Goal: Task Accomplishment & Management: Manage account settings

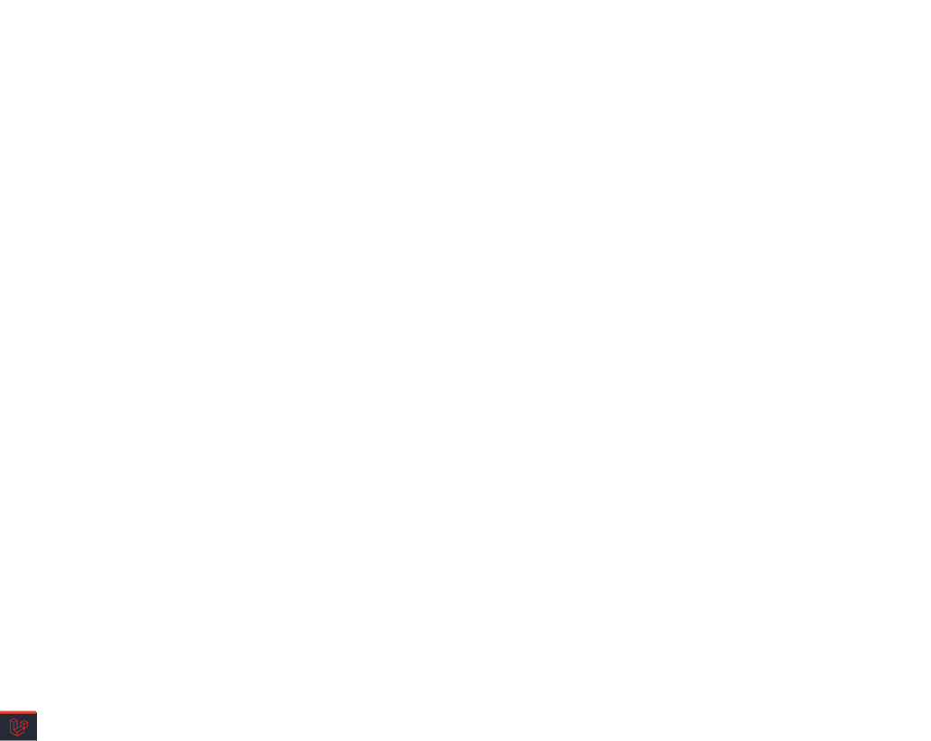
drag, startPoint x: 4, startPoint y: 509, endPoint x: -6, endPoint y: 460, distance: 49.7
click at [0, 0] on html "**********" at bounding box center [465, 0] width 931 height 0
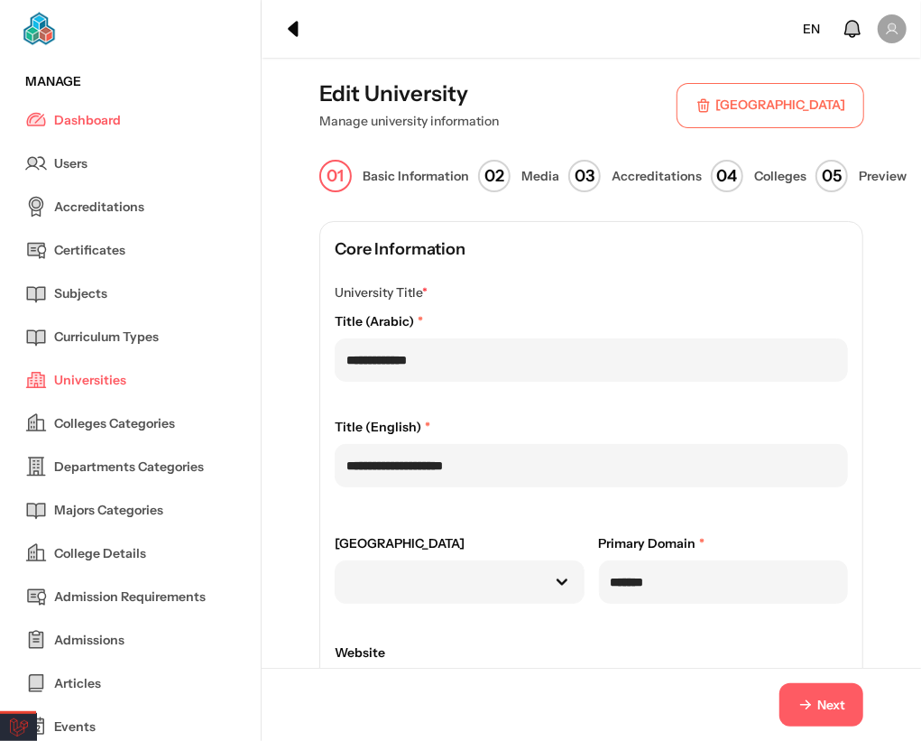
click at [800, 705] on span "Next" at bounding box center [822, 705] width 48 height 19
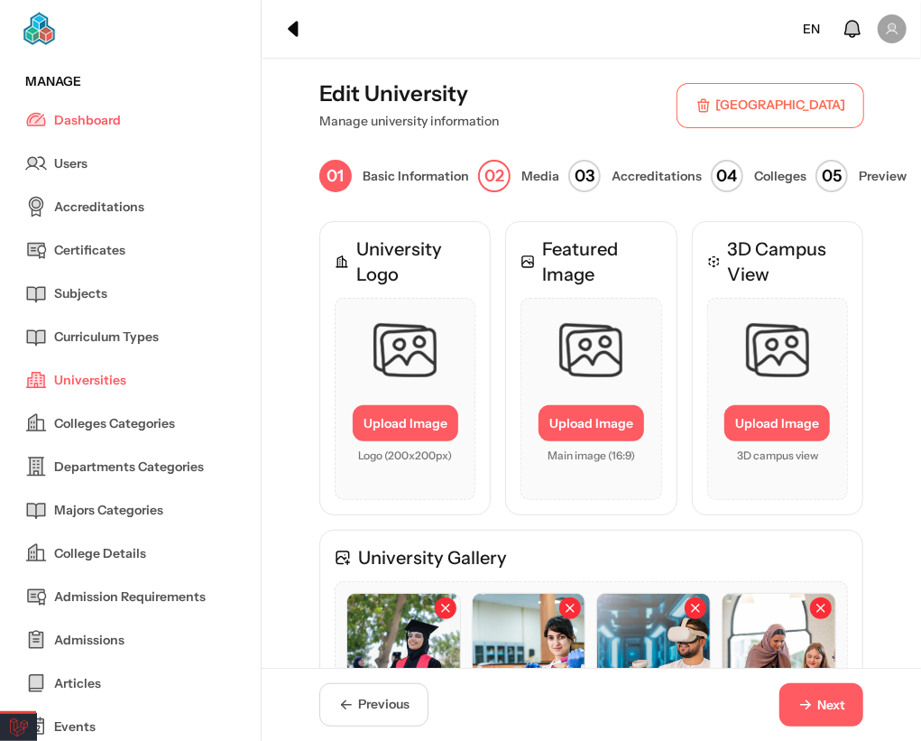
click at [817, 699] on span "Next" at bounding box center [831, 705] width 28 height 19
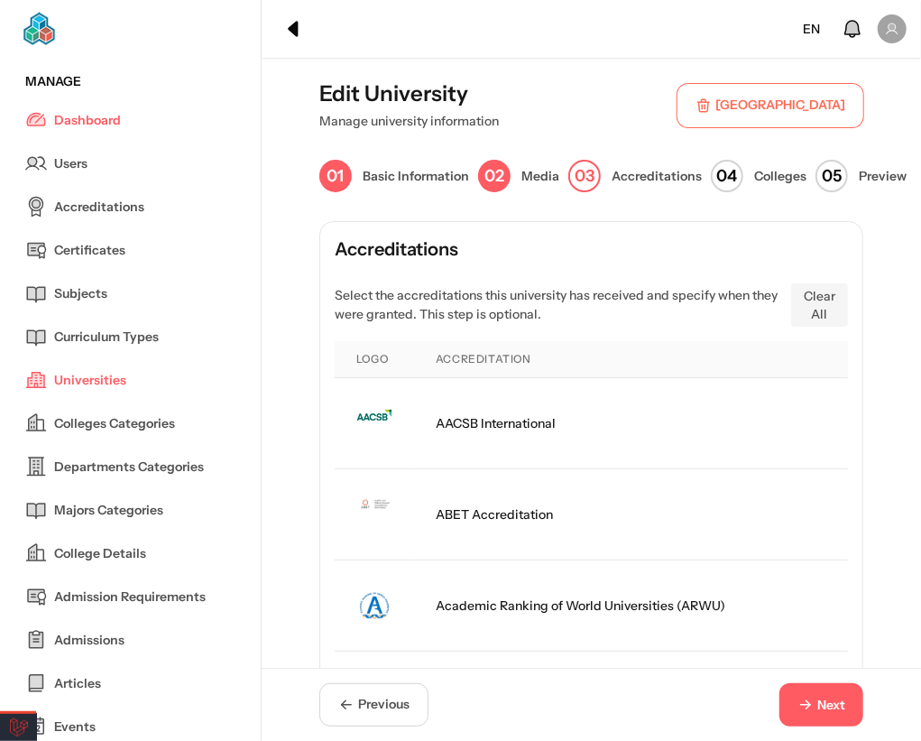
drag, startPoint x: 806, startPoint y: 699, endPoint x: 814, endPoint y: 685, distance: 16.6
click at [817, 696] on span "Next" at bounding box center [831, 705] width 28 height 19
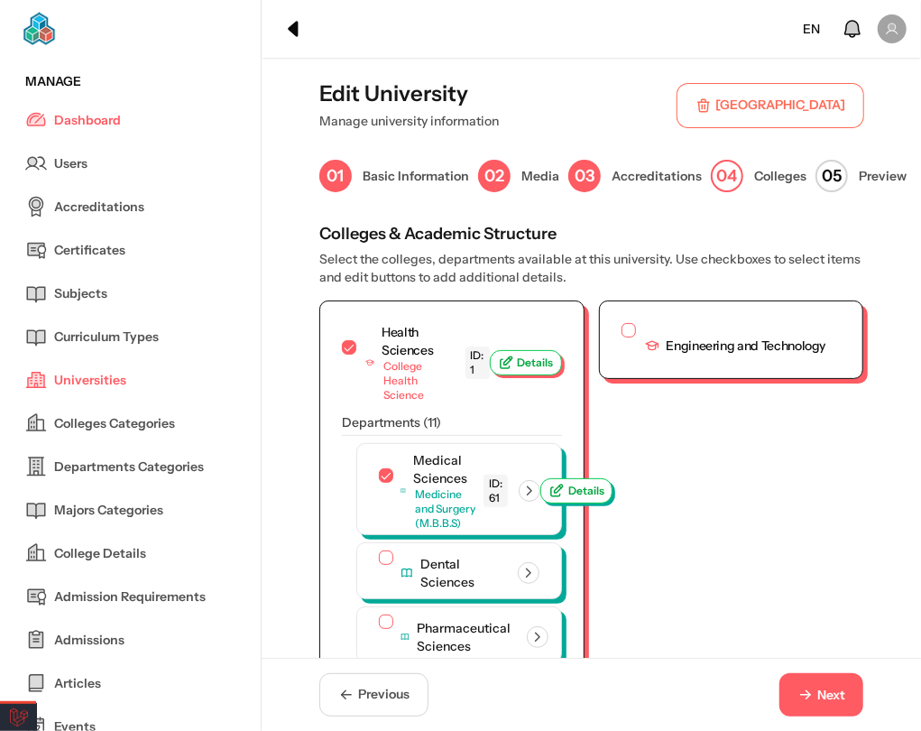
click at [817, 702] on span "Next" at bounding box center [831, 695] width 28 height 19
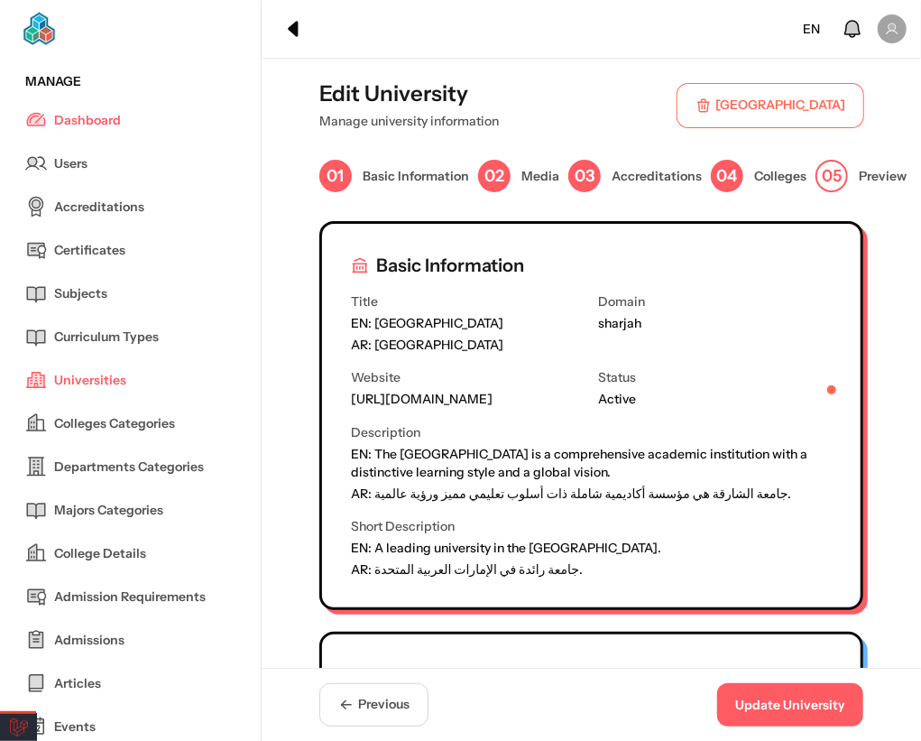
click at [816, 692] on button "Update University" at bounding box center [790, 704] width 146 height 43
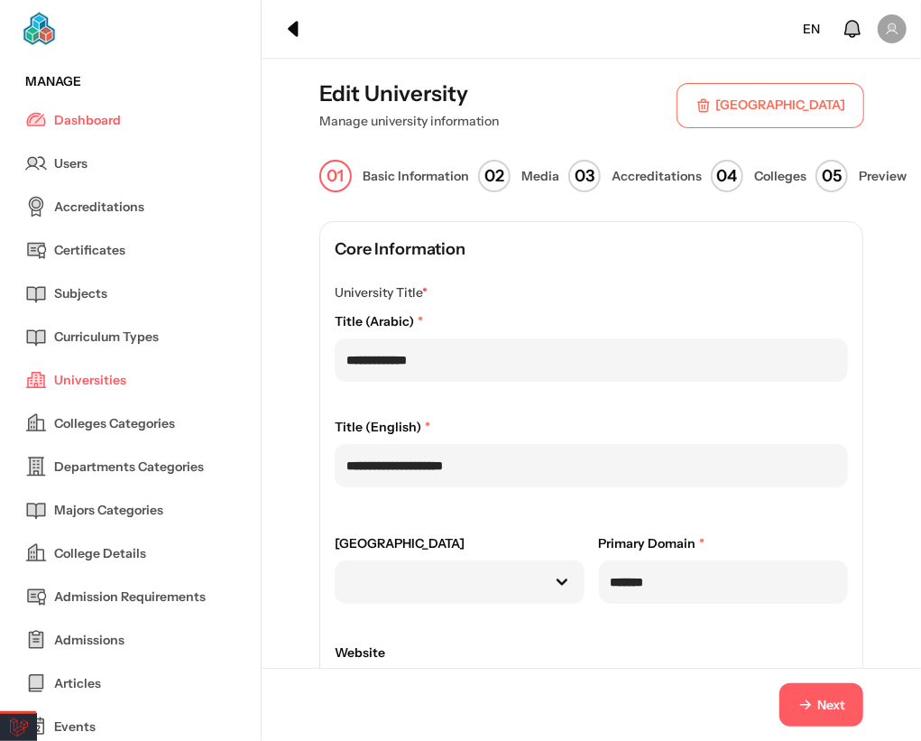
click at [817, 702] on span "Next" at bounding box center [831, 705] width 28 height 19
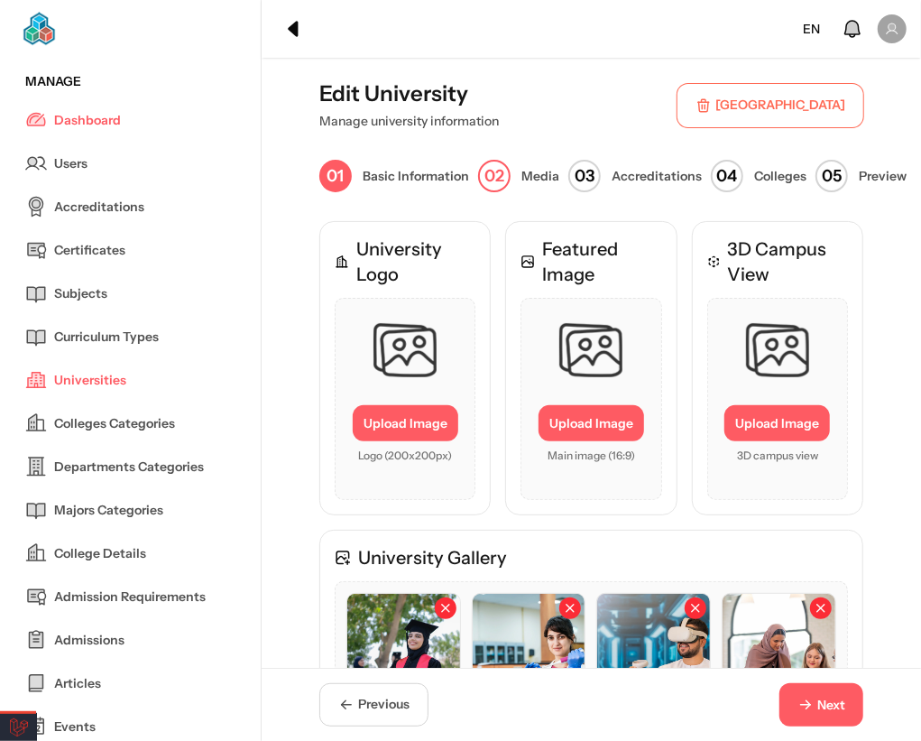
click at [817, 710] on span "Next" at bounding box center [831, 705] width 28 height 19
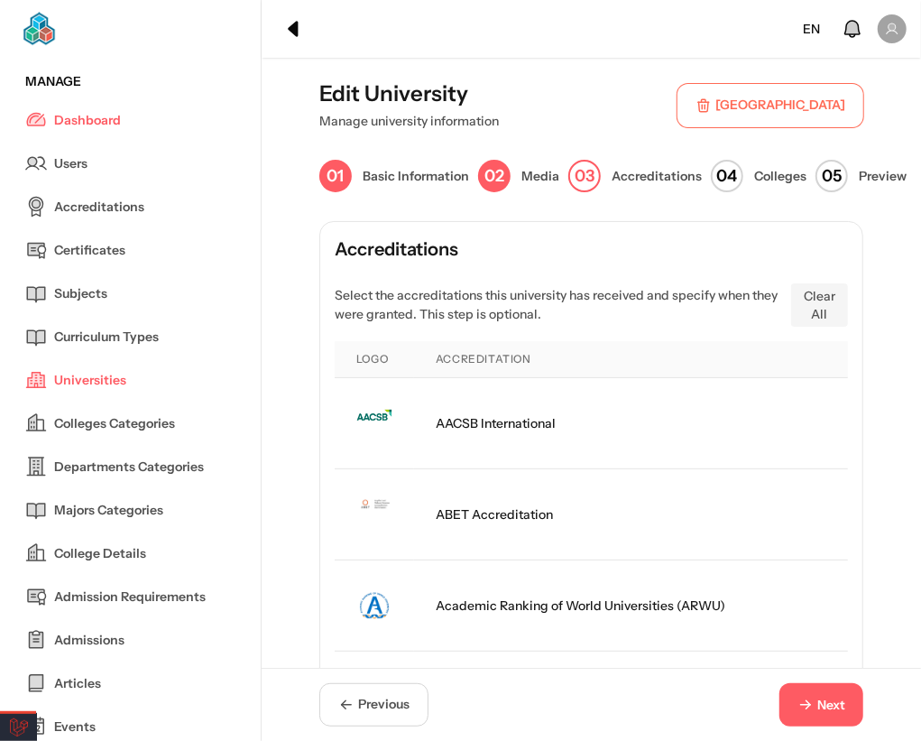
click at [817, 710] on span "Next" at bounding box center [831, 705] width 28 height 19
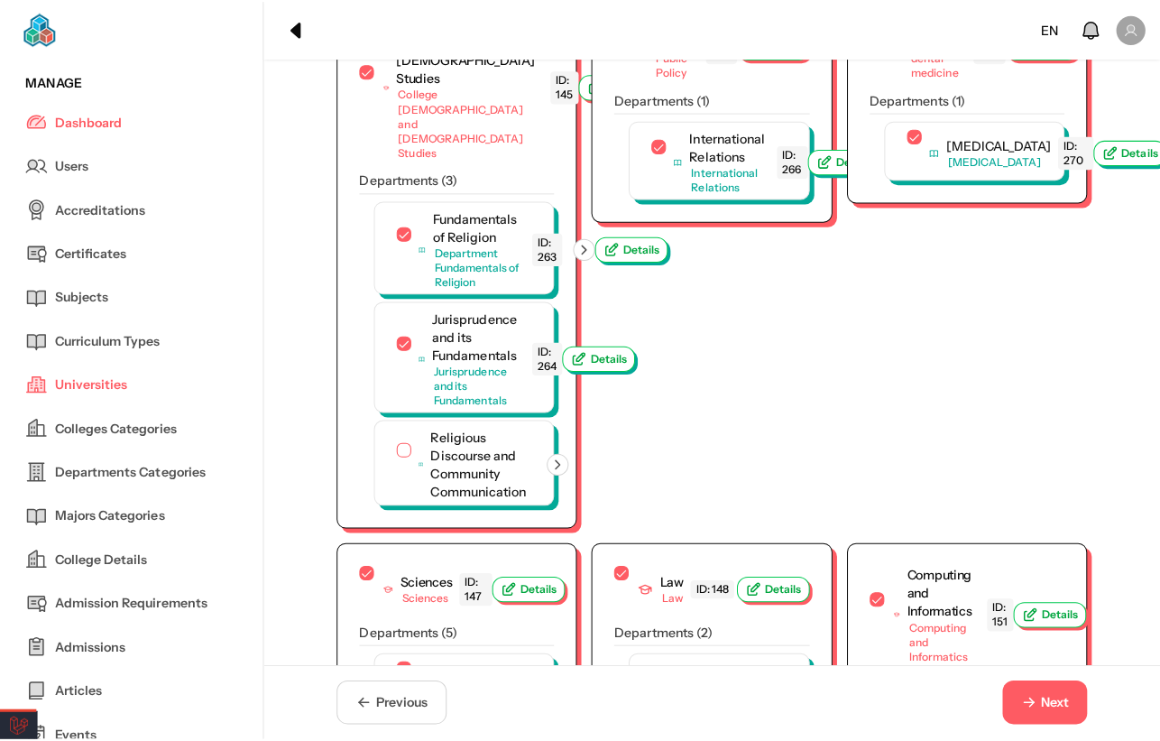
scroll to position [5614, 0]
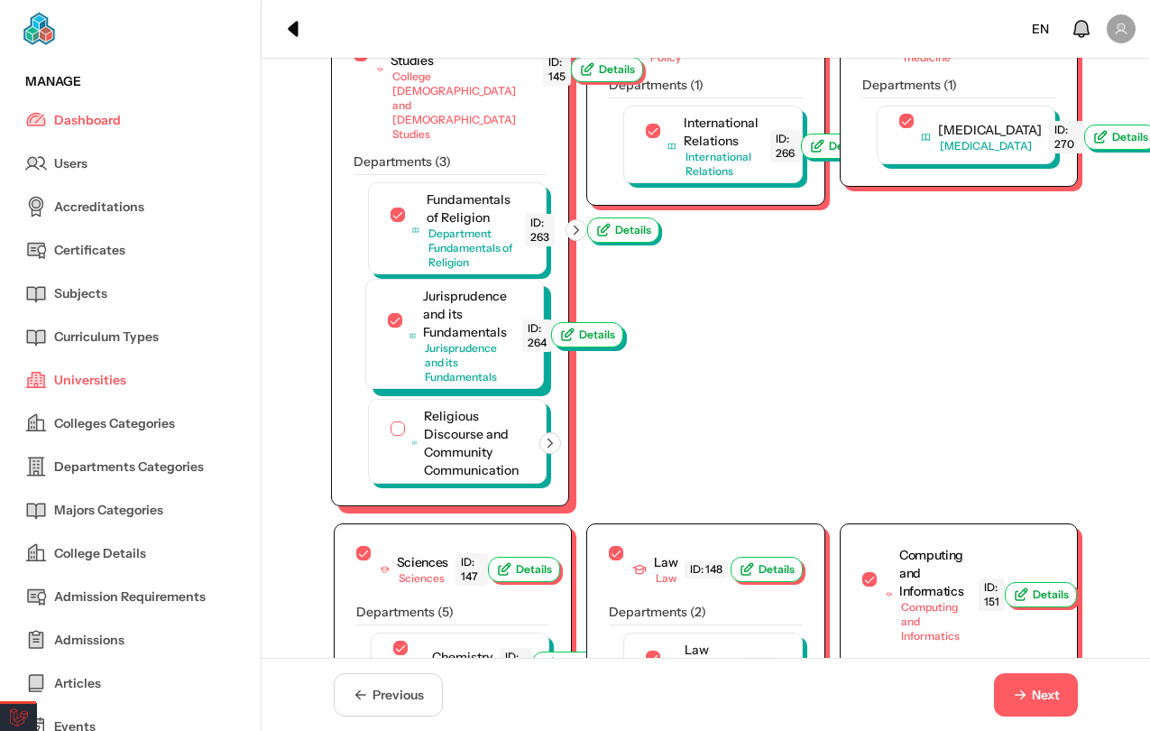
click at [605, 347] on button "Details" at bounding box center [587, 334] width 72 height 25
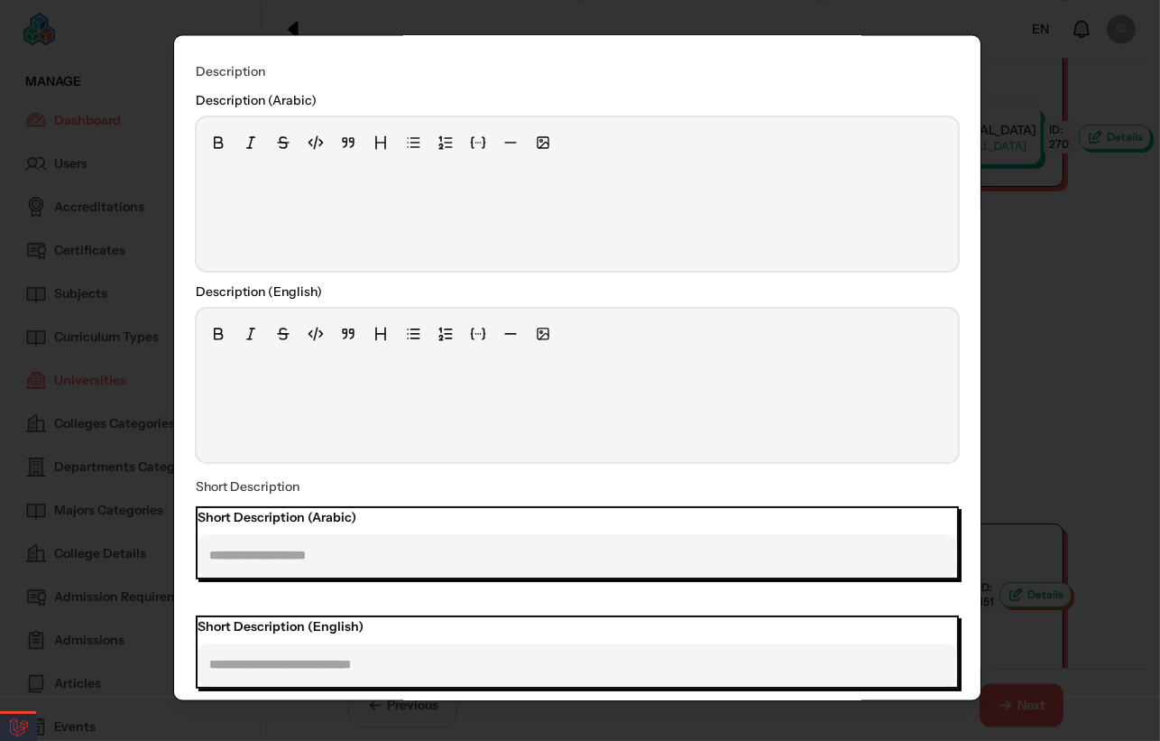
scroll to position [0, 0]
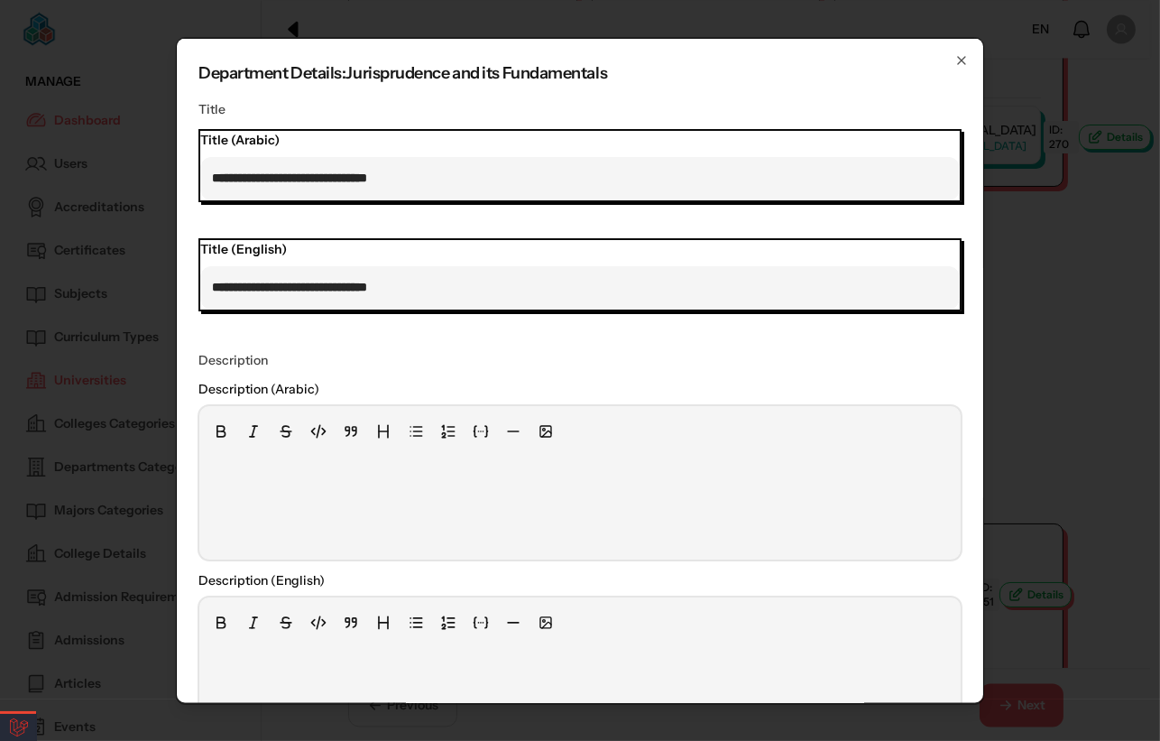
drag, startPoint x: 1074, startPoint y: 340, endPoint x: 762, endPoint y: 384, distance: 314.4
click at [930, 341] on div at bounding box center [580, 370] width 1160 height 741
click at [641, 234] on span "Details" at bounding box center [644, 226] width 36 height 14
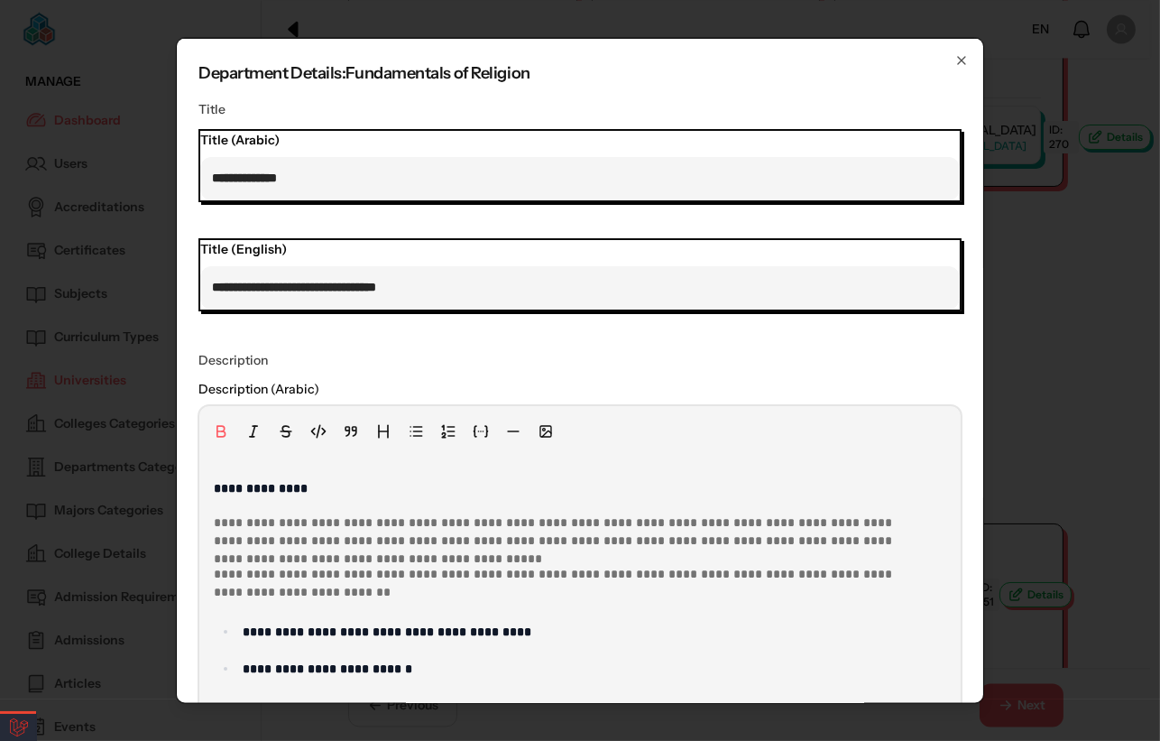
click at [930, 445] on div at bounding box center [580, 370] width 1160 height 741
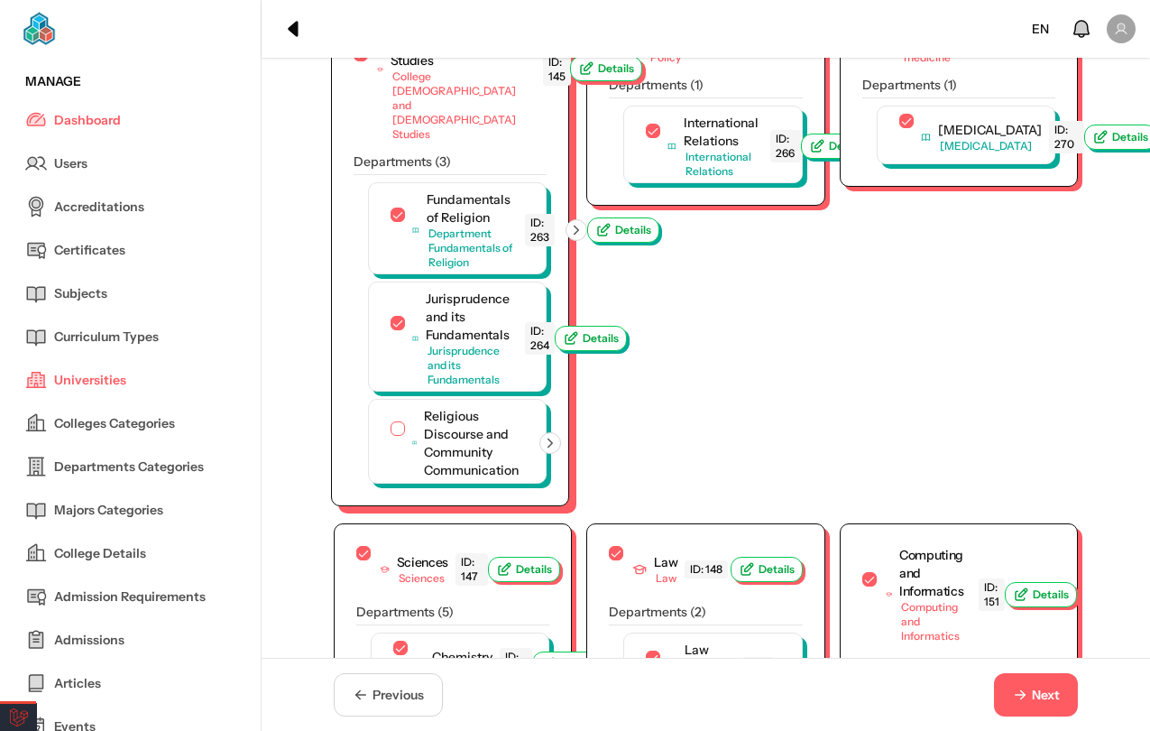
click at [570, 81] on button "Details" at bounding box center [606, 68] width 72 height 25
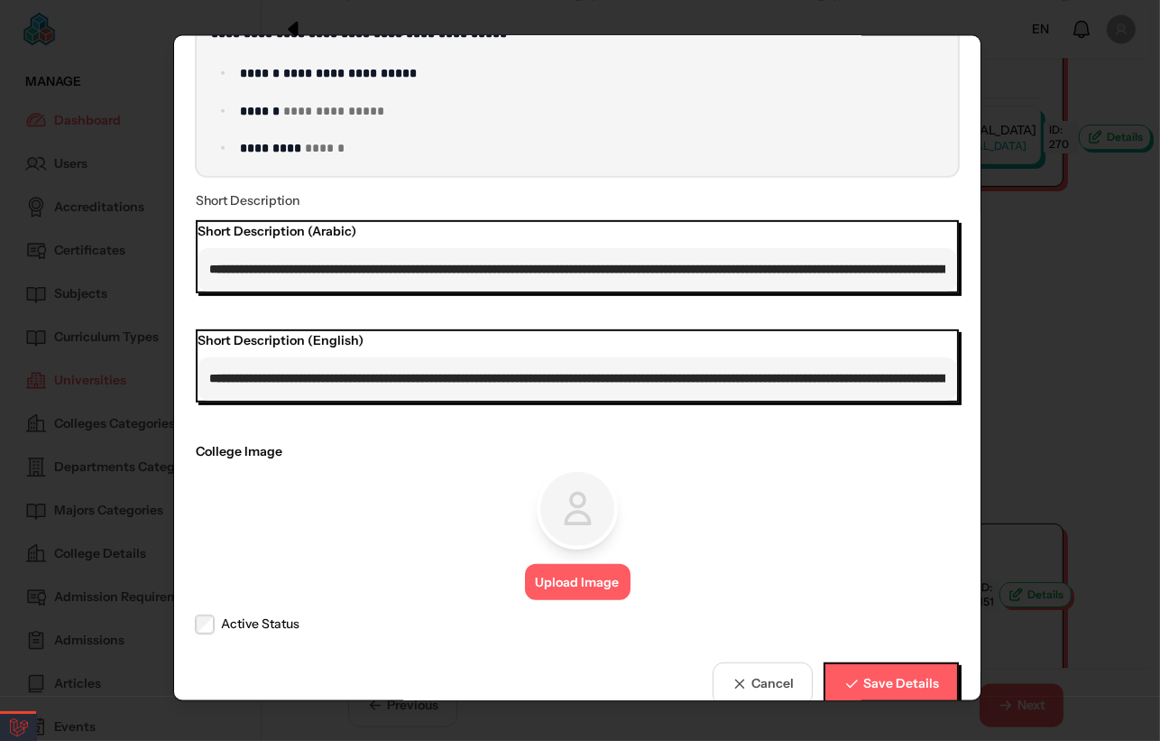
scroll to position [1451, 0]
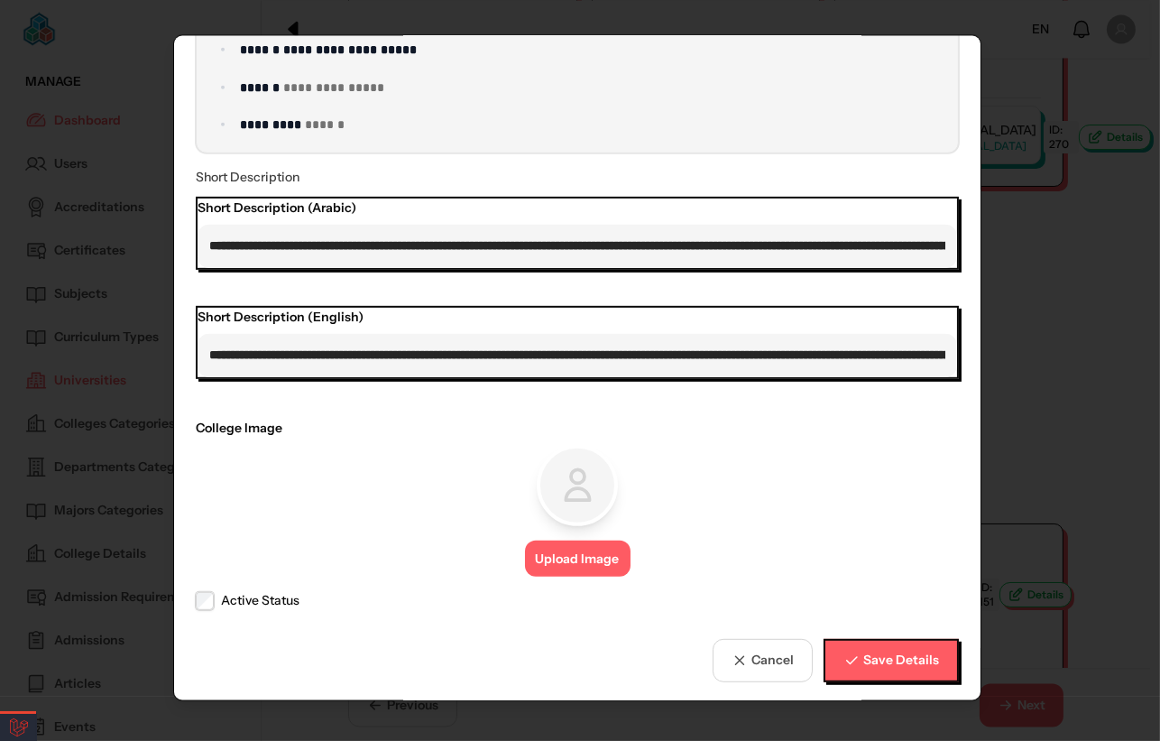
click at [734, 651] on icon "button" at bounding box center [740, 659] width 16 height 16
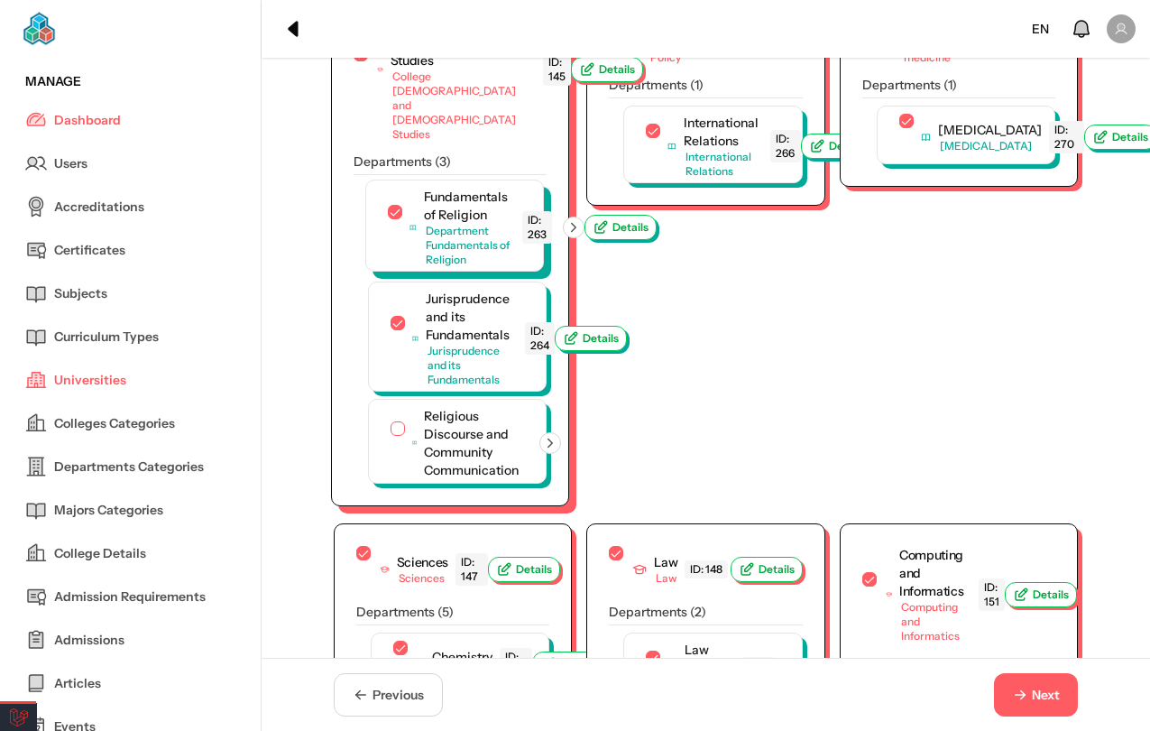
click at [582, 235] on icon "button" at bounding box center [574, 227] width 16 height 16
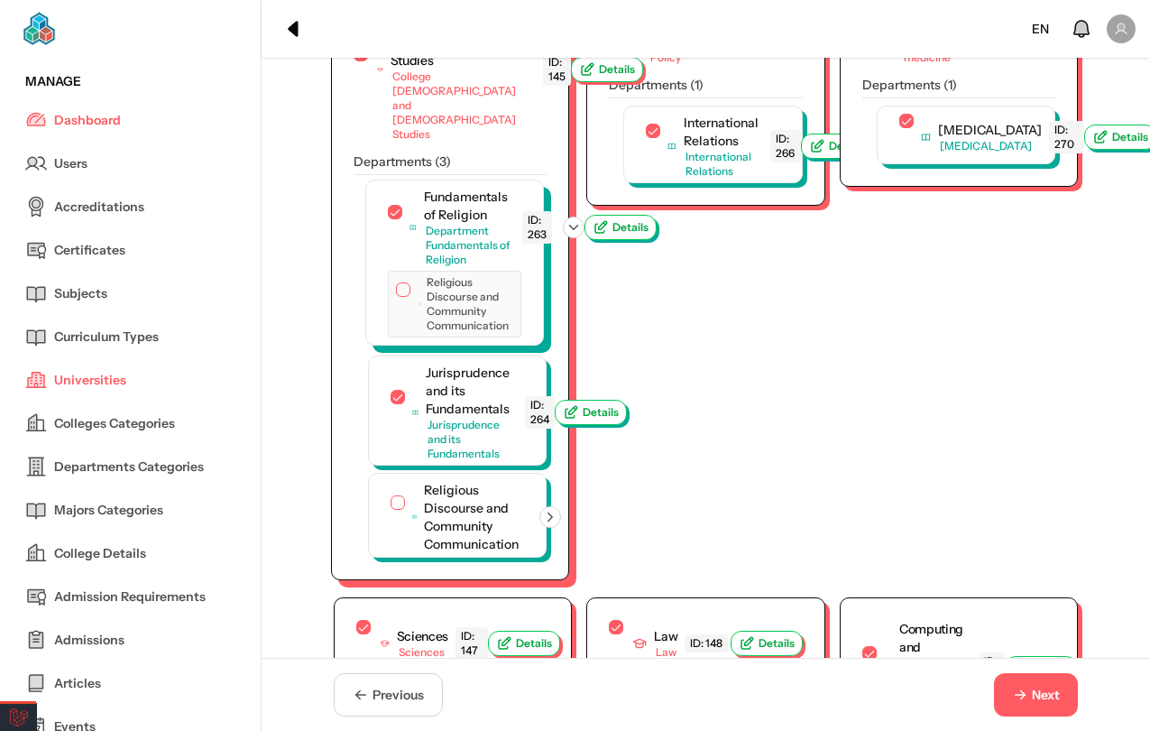
click at [457, 333] on span "Religious Discourse and Community Communication" at bounding box center [471, 304] width 89 height 58
click at [411, 297] on button "Religious Discourse and Community Communication" at bounding box center [403, 289] width 14 height 14
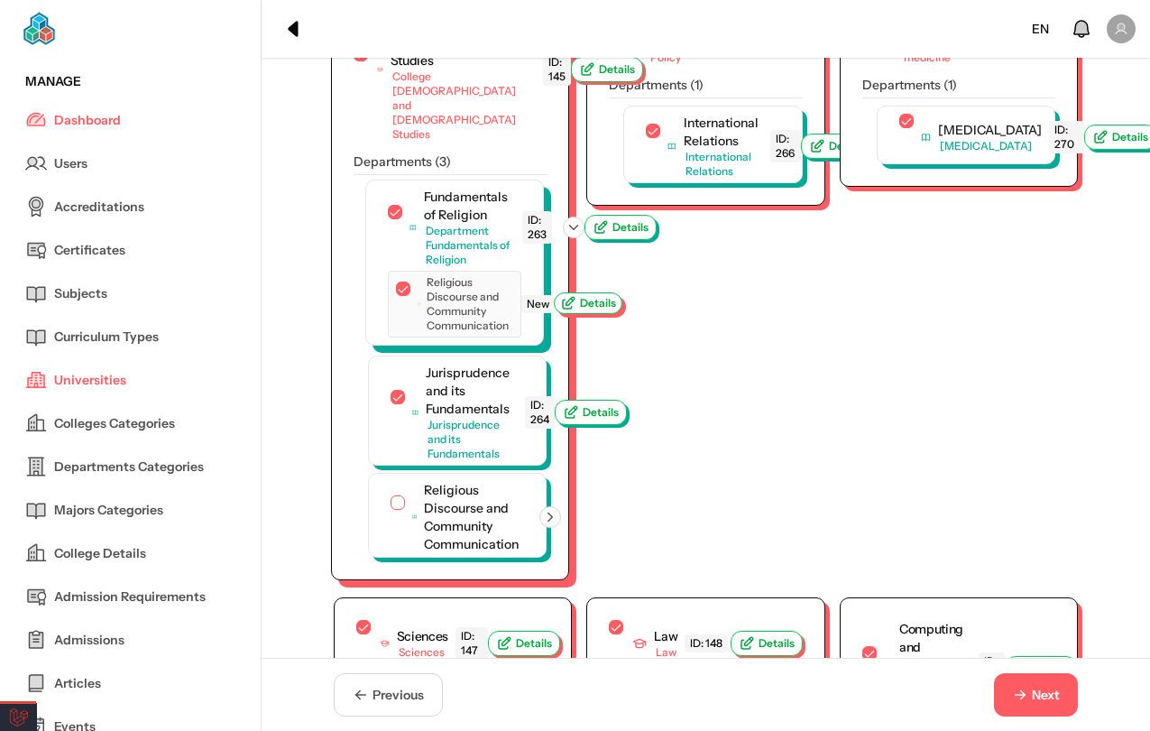
click at [610, 311] on span "Details" at bounding box center [588, 303] width 56 height 16
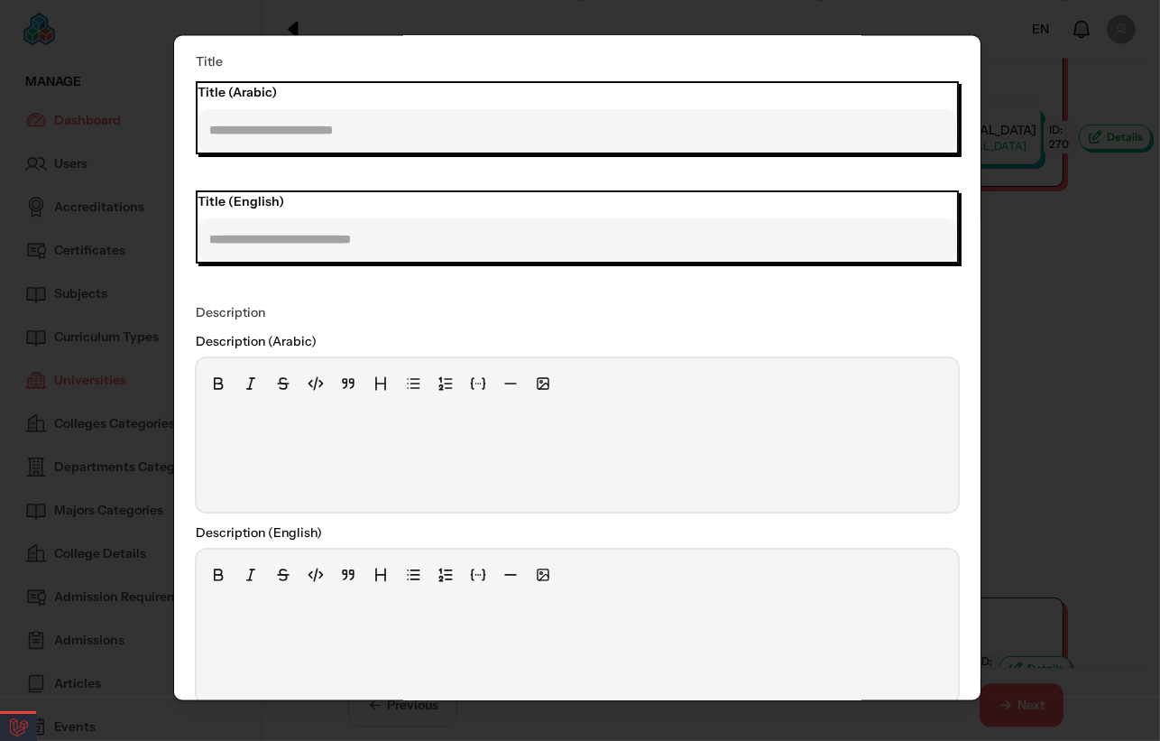
scroll to position [0, 0]
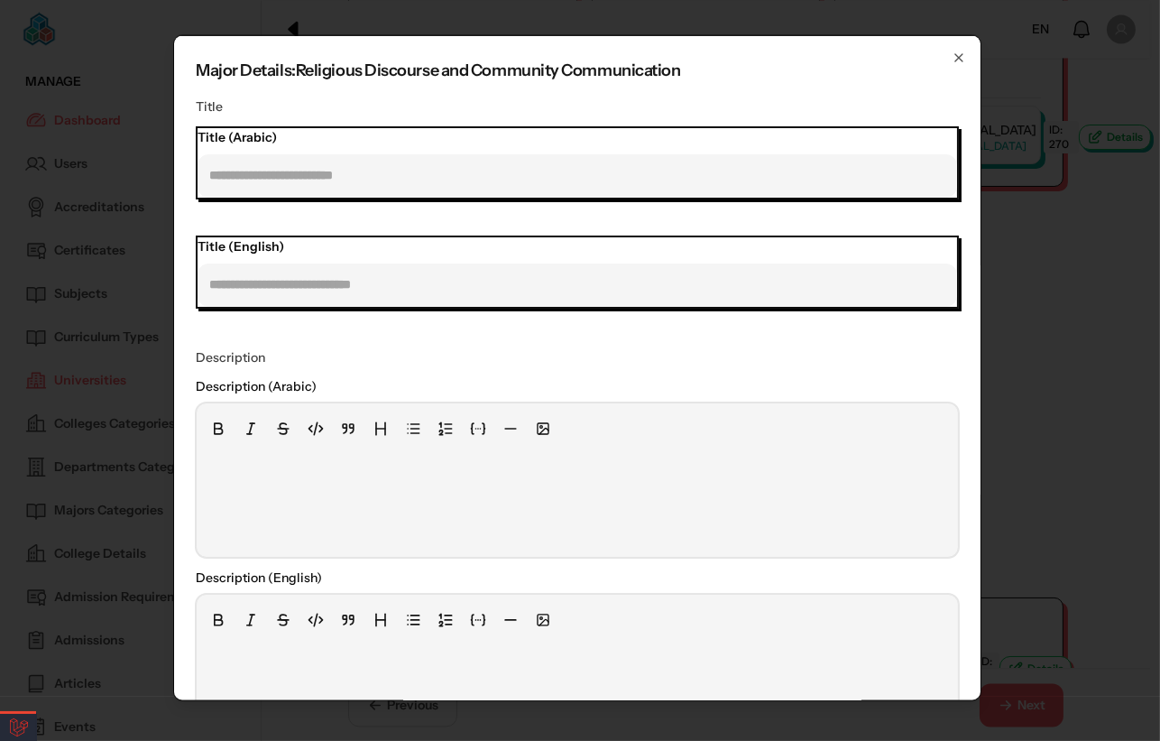
click at [307, 65] on h2 "Major Details: Religious Discourse and Community Communication" at bounding box center [577, 69] width 763 height 25
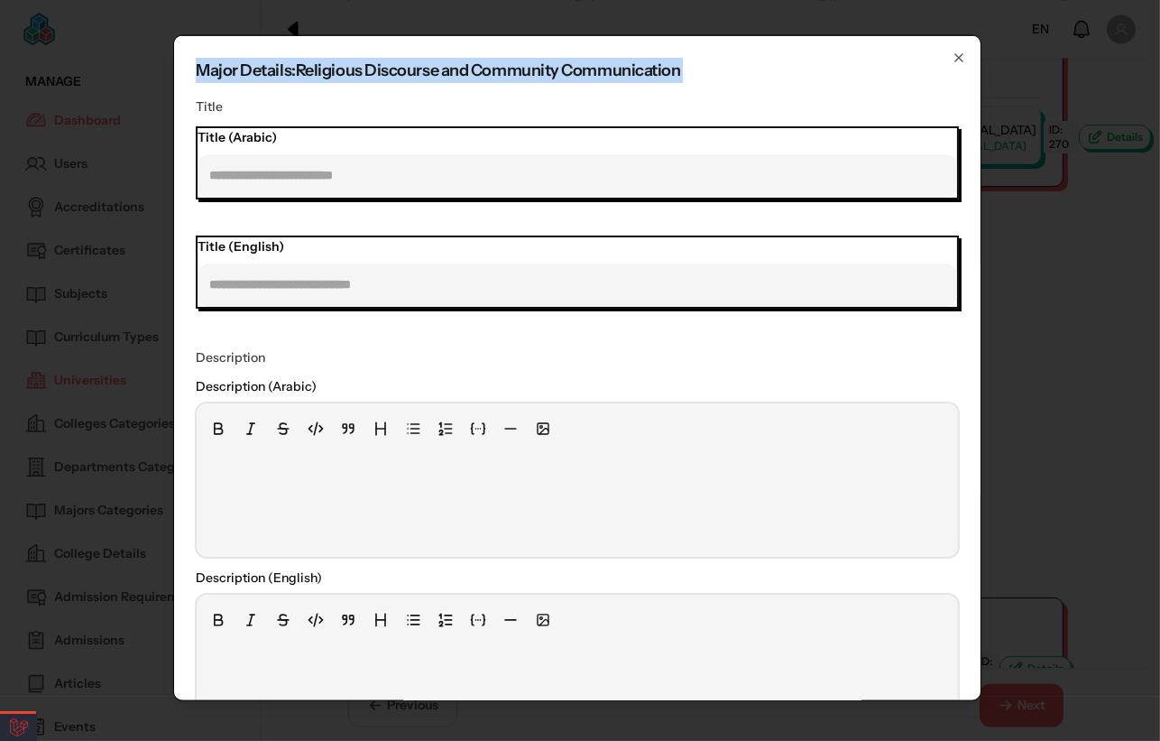
click at [307, 65] on h2 "Major Details: Religious Discourse and Community Communication" at bounding box center [577, 69] width 763 height 25
copy h2 "Major Details: Religious Discourse and Community Communication"
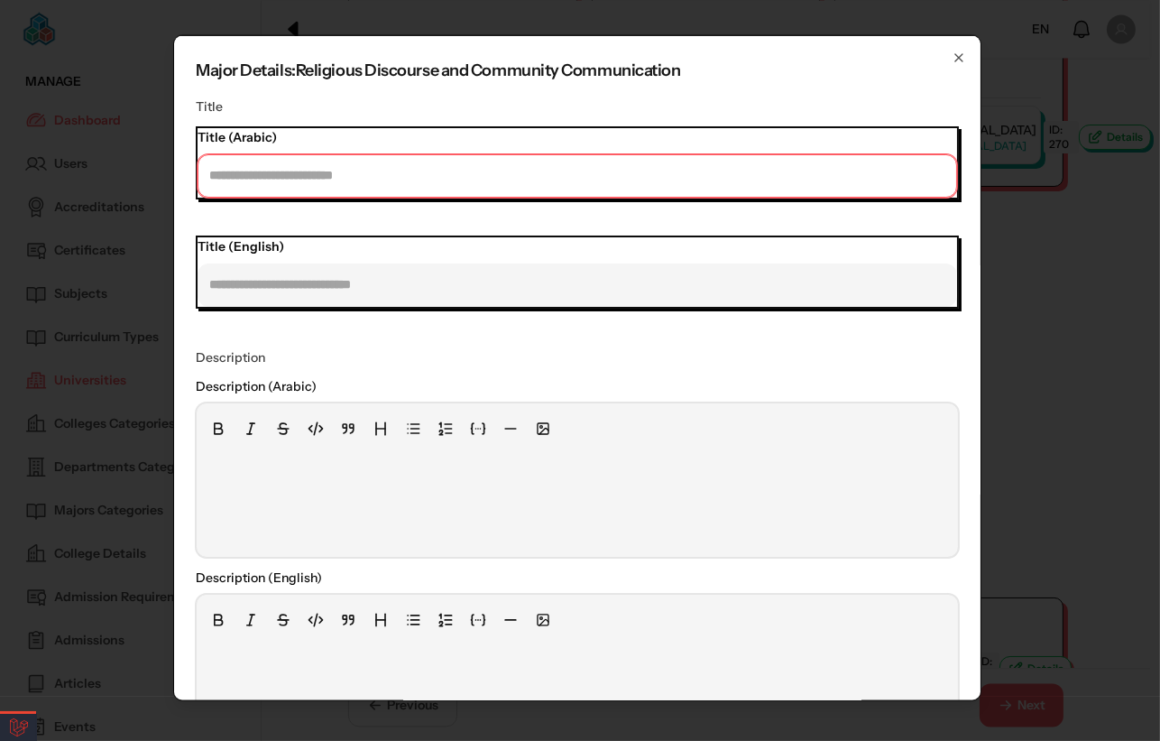
click at [309, 169] on input "text" at bounding box center [578, 174] width 760 height 43
paste input "**********"
click at [265, 176] on input "**********" at bounding box center [578, 174] width 760 height 43
click at [270, 165] on input "**********" at bounding box center [578, 174] width 760 height 43
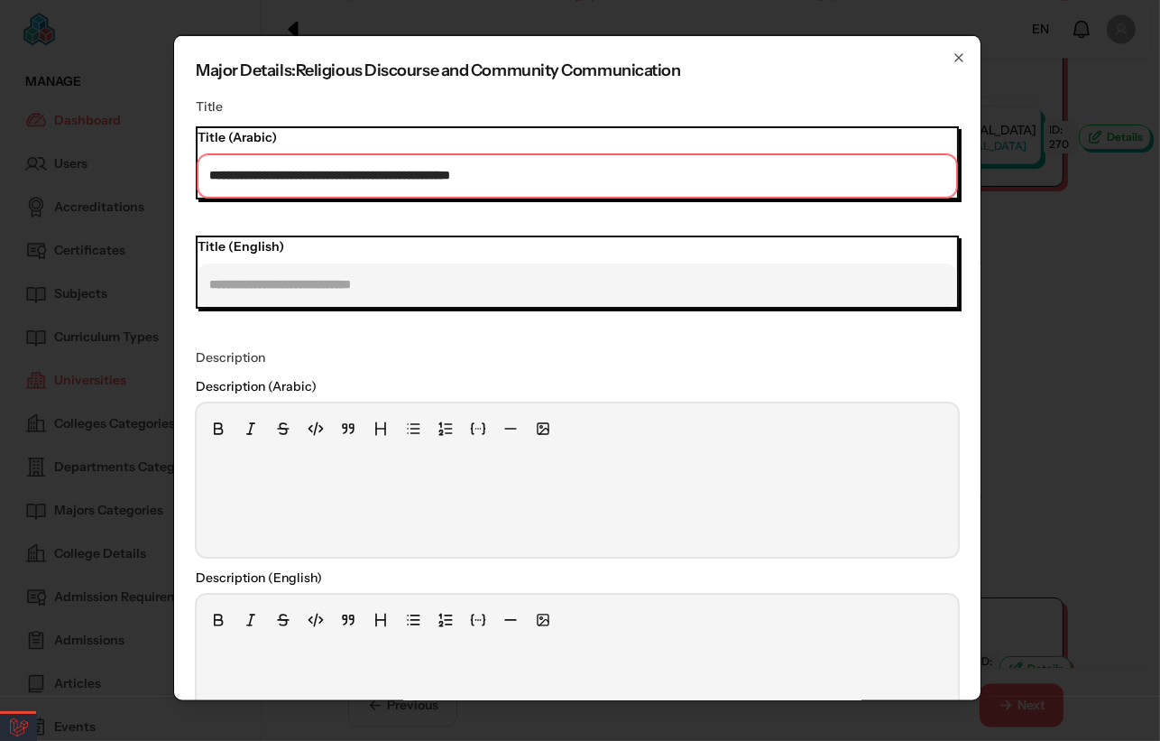
click at [270, 165] on input "**********" at bounding box center [578, 174] width 760 height 43
type input "**********"
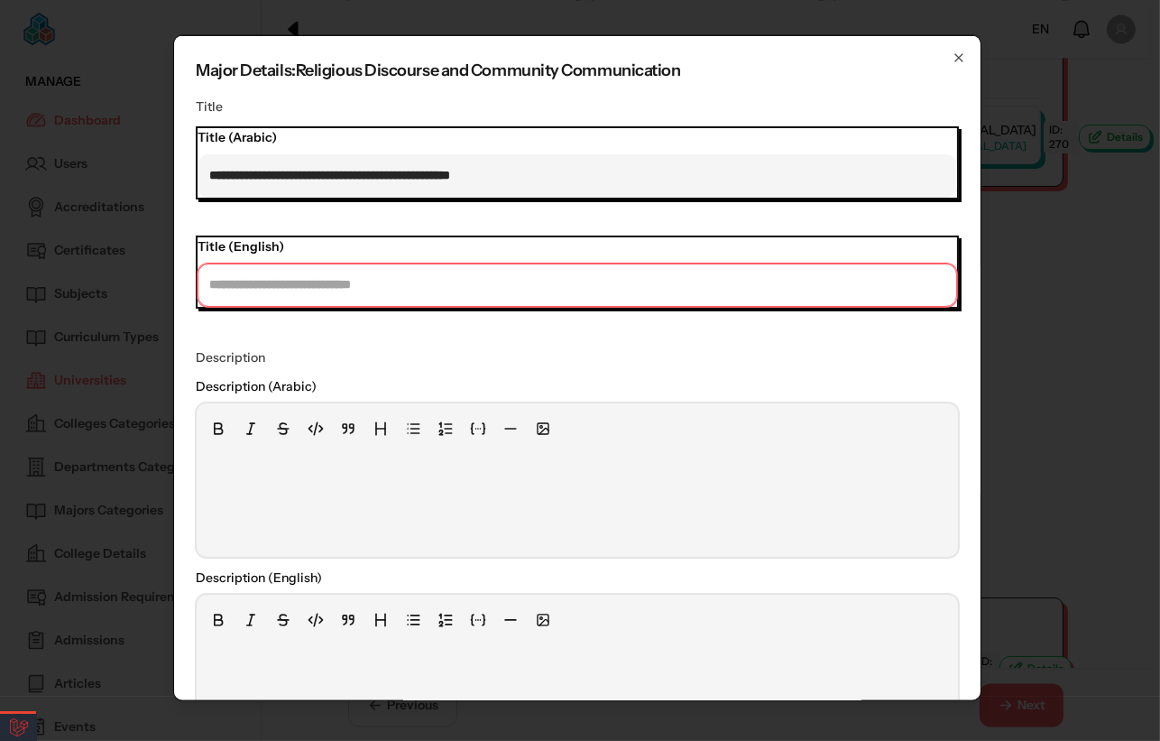
click at [284, 298] on input "text" at bounding box center [578, 284] width 760 height 43
paste input "**********"
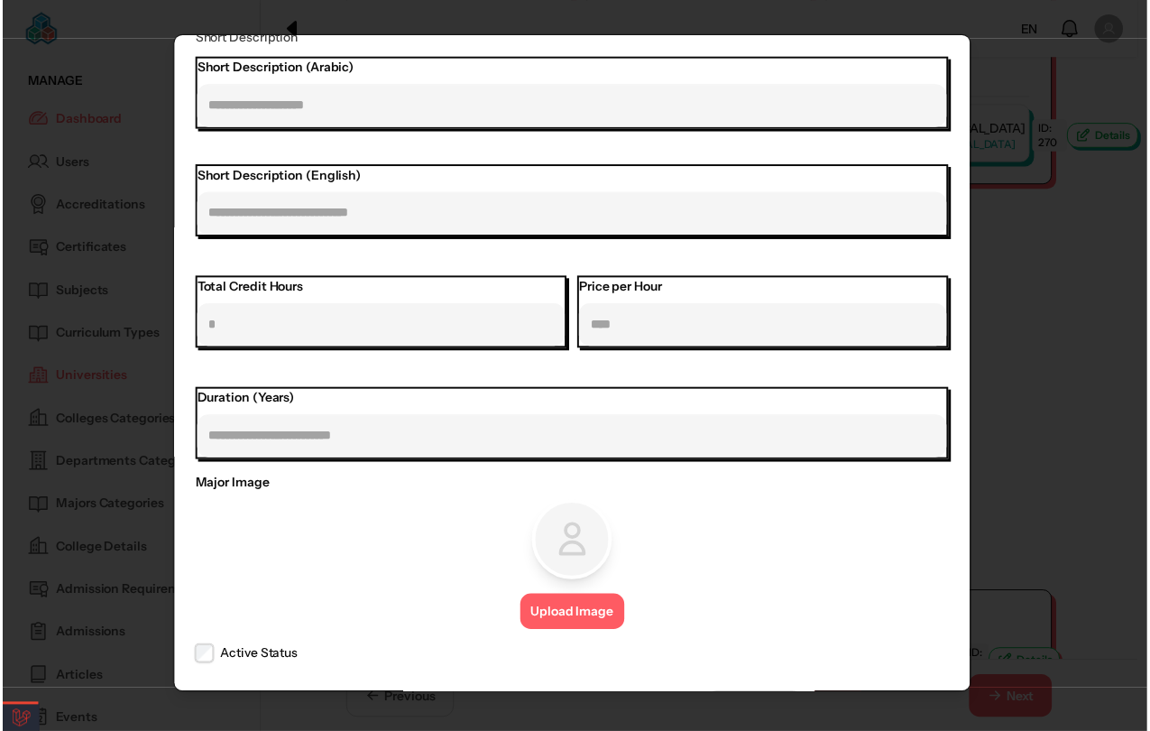
scroll to position [796, 0]
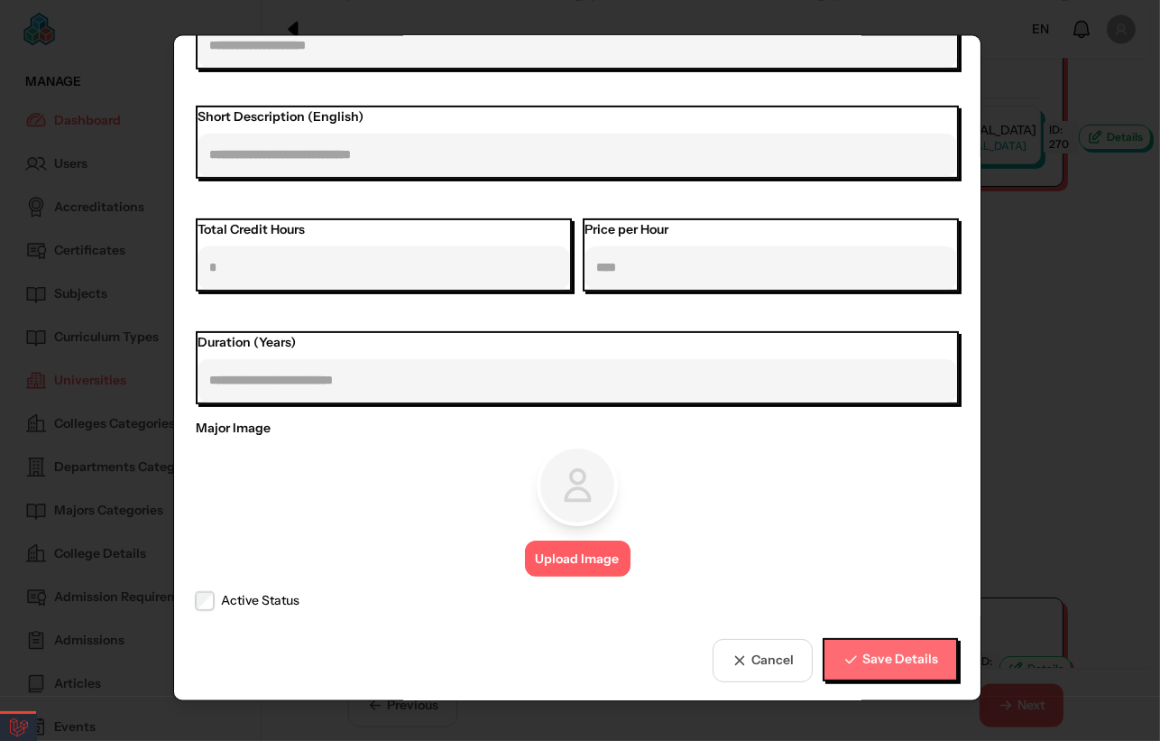
type input "**********"
click at [914, 661] on span "Save Details" at bounding box center [901, 659] width 76 height 19
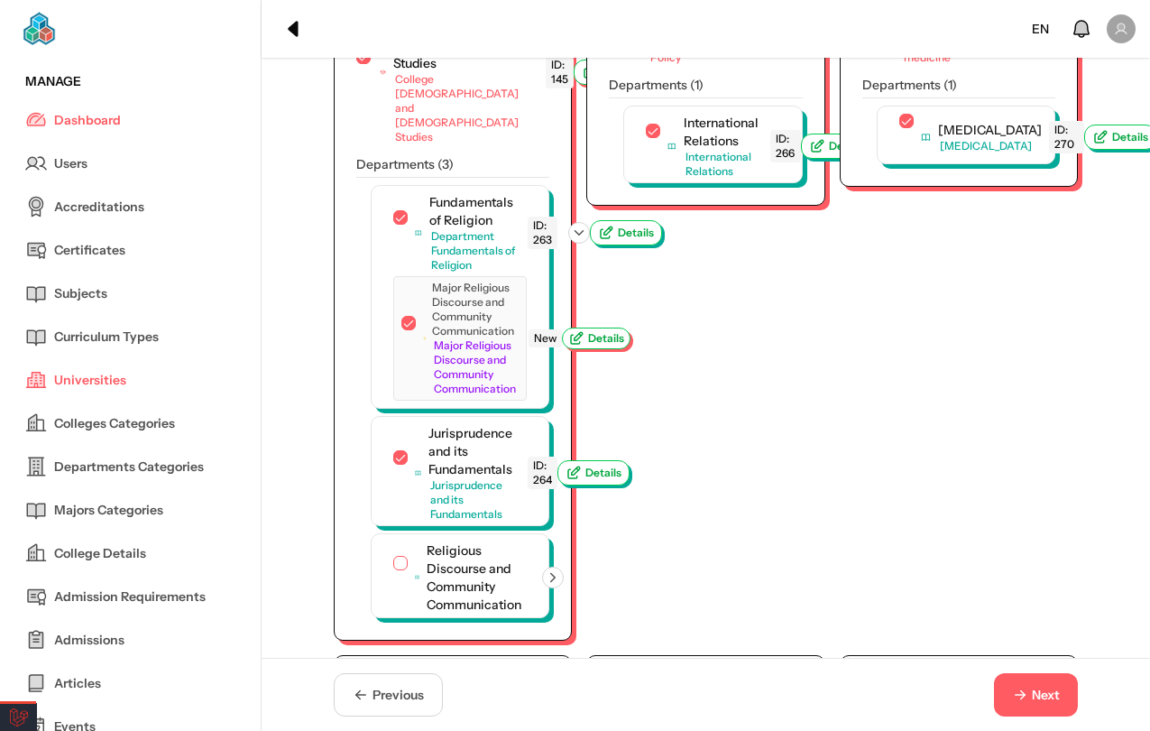
click at [930, 680] on button "Next" at bounding box center [1036, 694] width 84 height 43
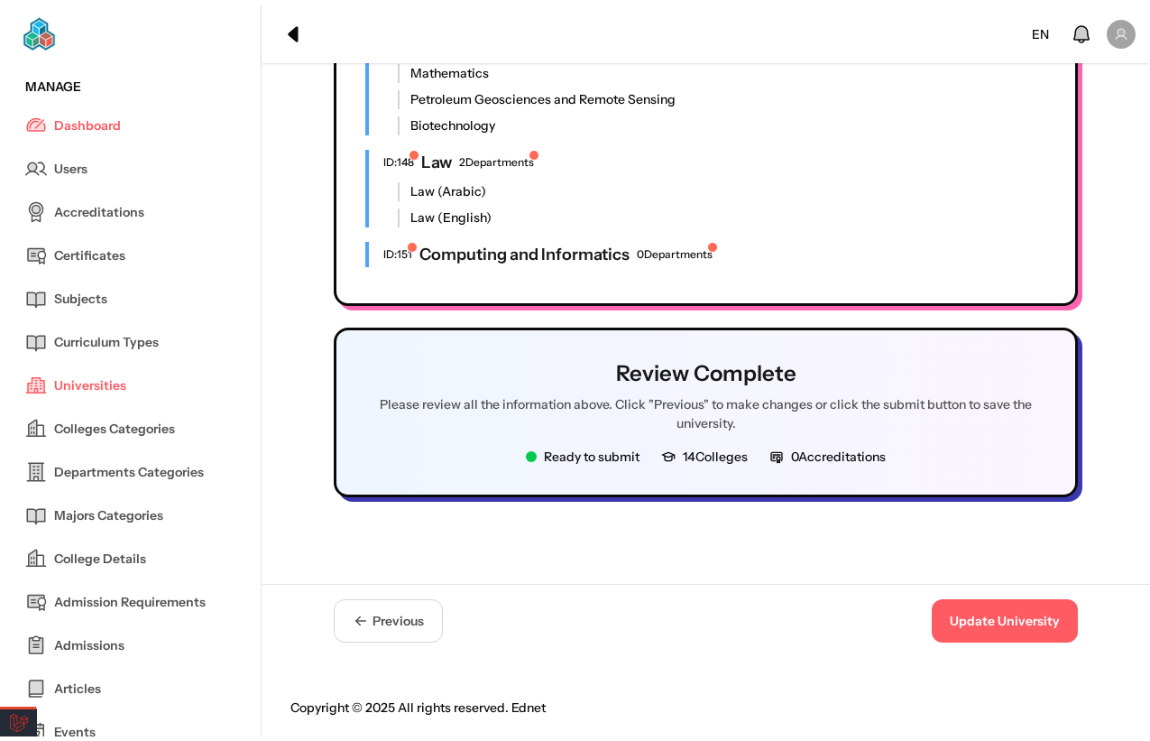
scroll to position [3337, 0]
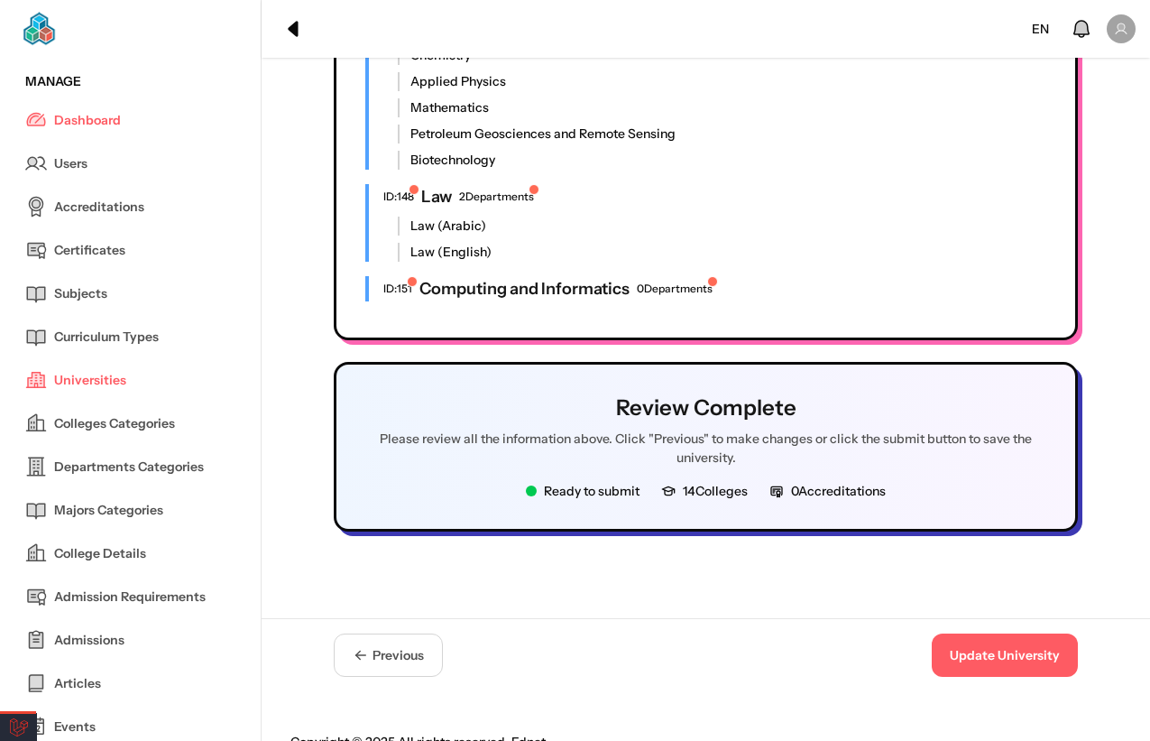
click at [930, 633] on button "Update University" at bounding box center [1005, 654] width 146 height 43
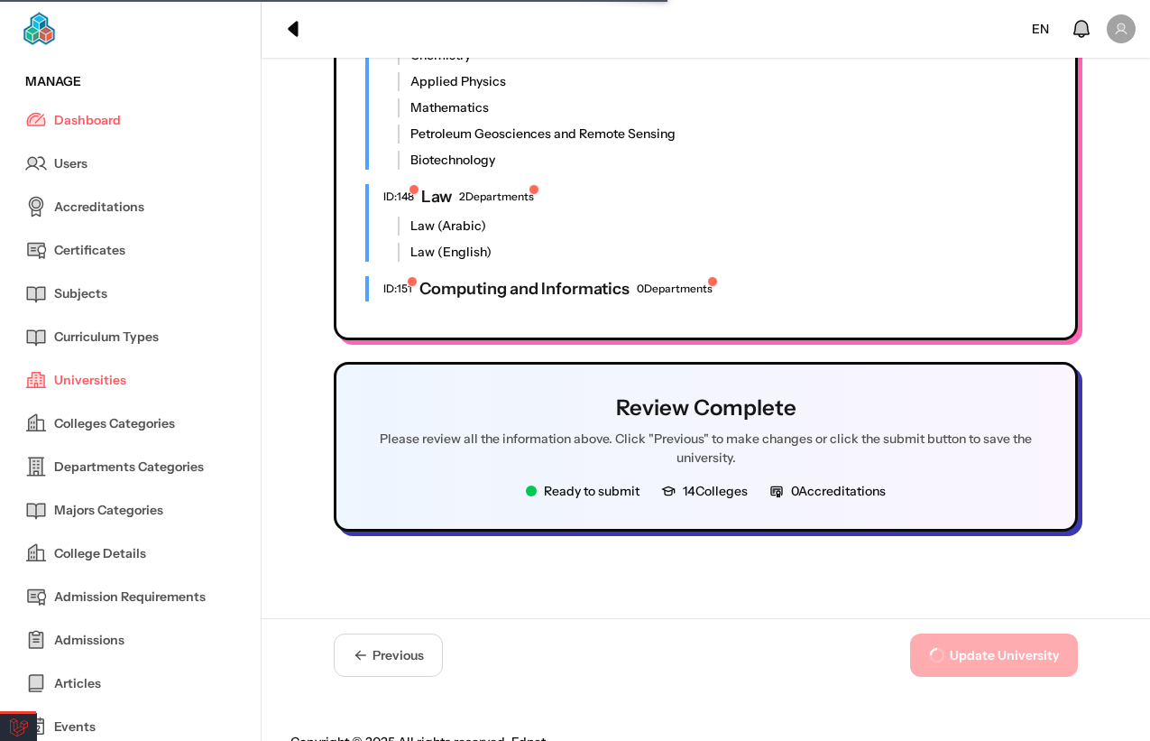
scroll to position [0, 0]
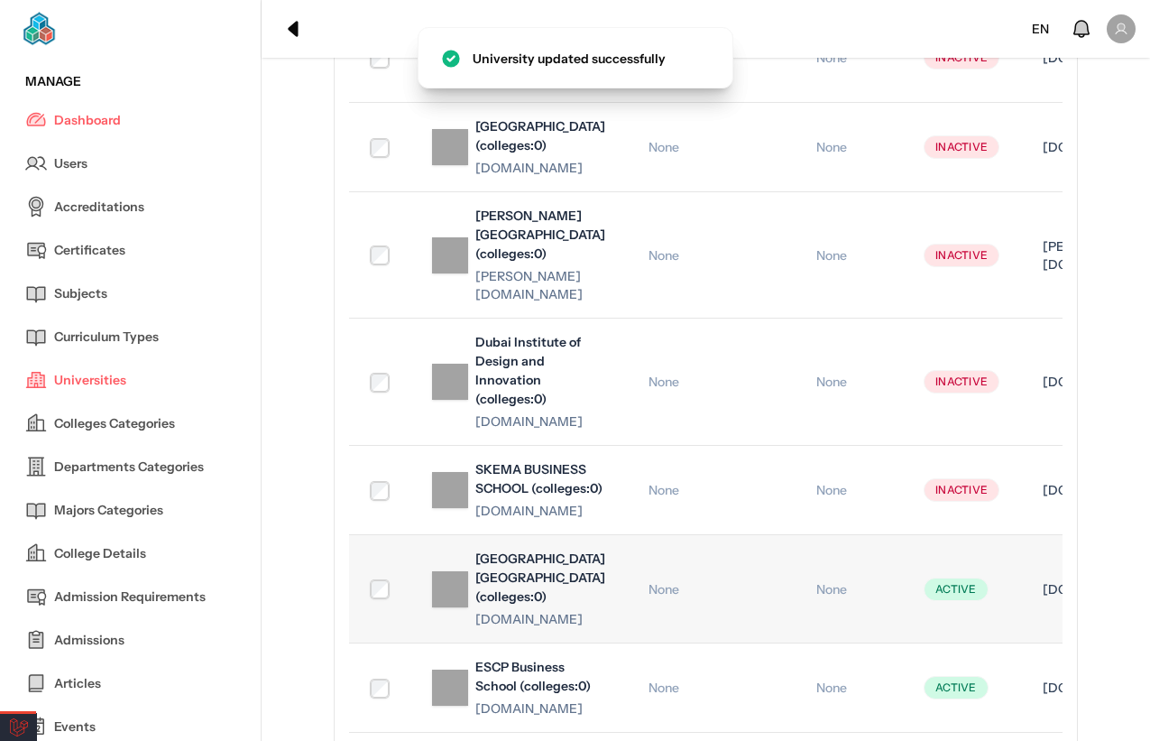
scroll to position [200, 0]
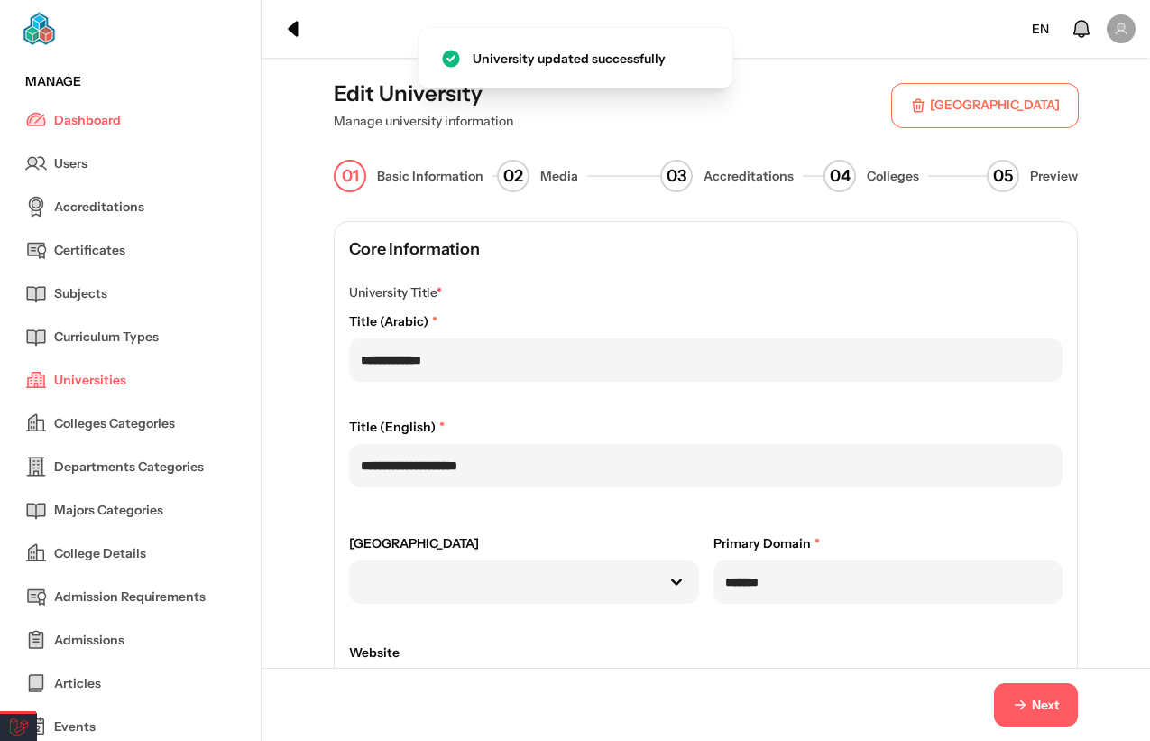
drag, startPoint x: 939, startPoint y: 595, endPoint x: 936, endPoint y: 574, distance: 21.1
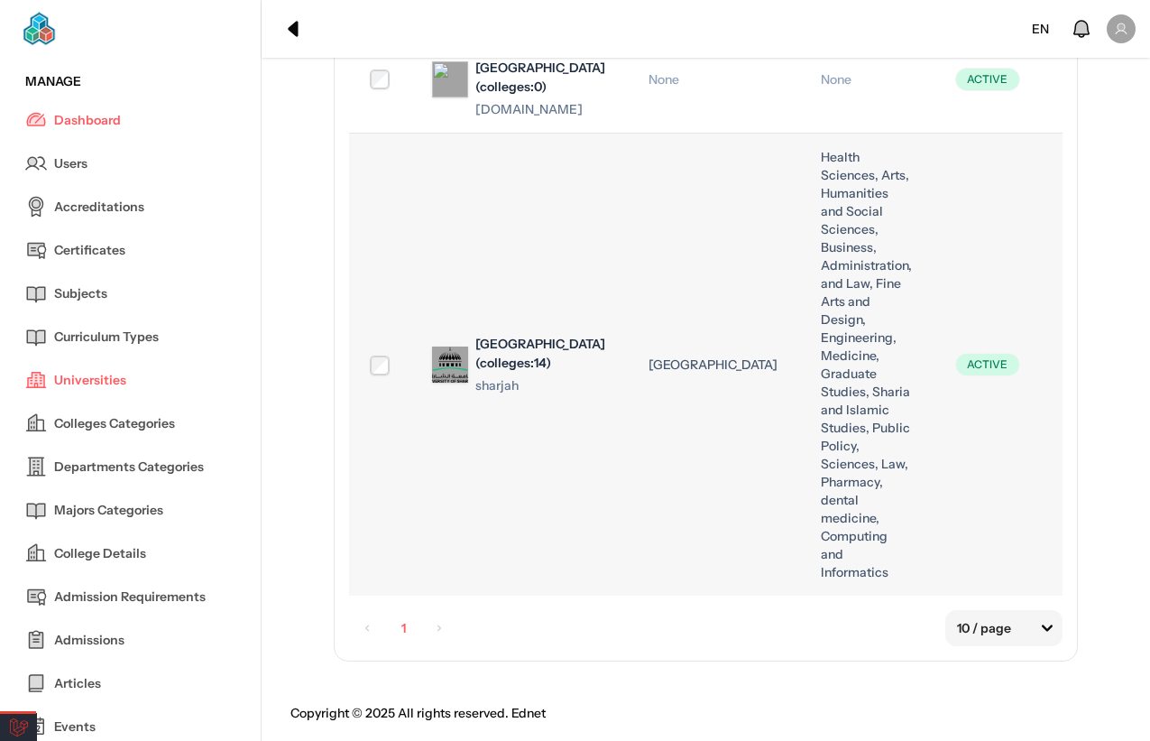
scroll to position [462, 0]
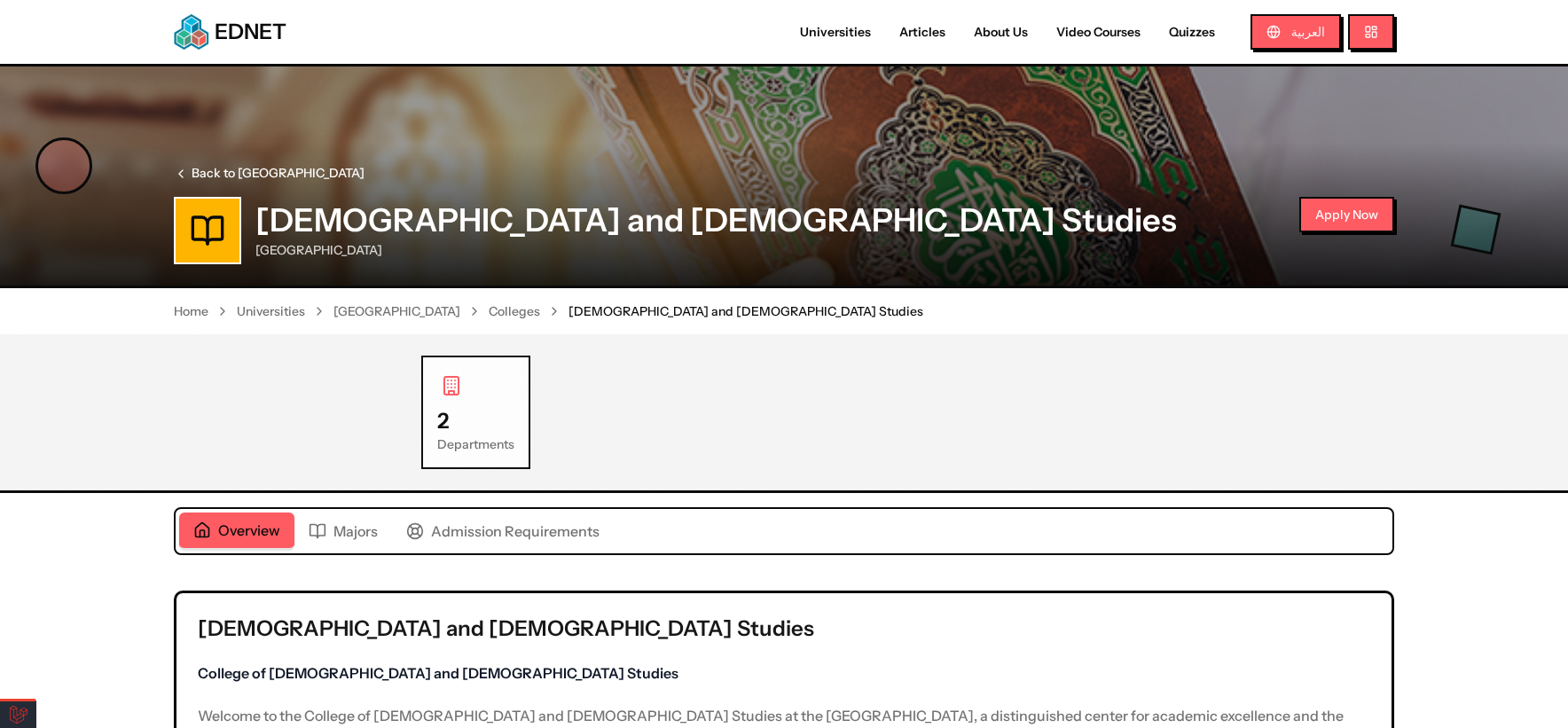
scroll to position [1575, 0]
